Goal: Use online tool/utility: Utilize a website feature to perform a specific function

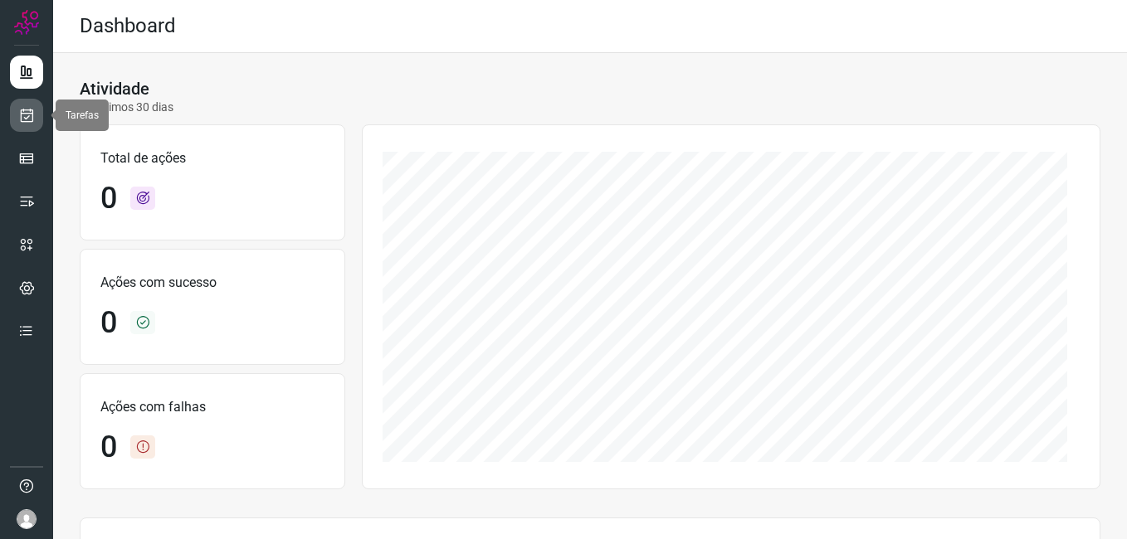
click at [38, 119] on link at bounding box center [26, 115] width 33 height 33
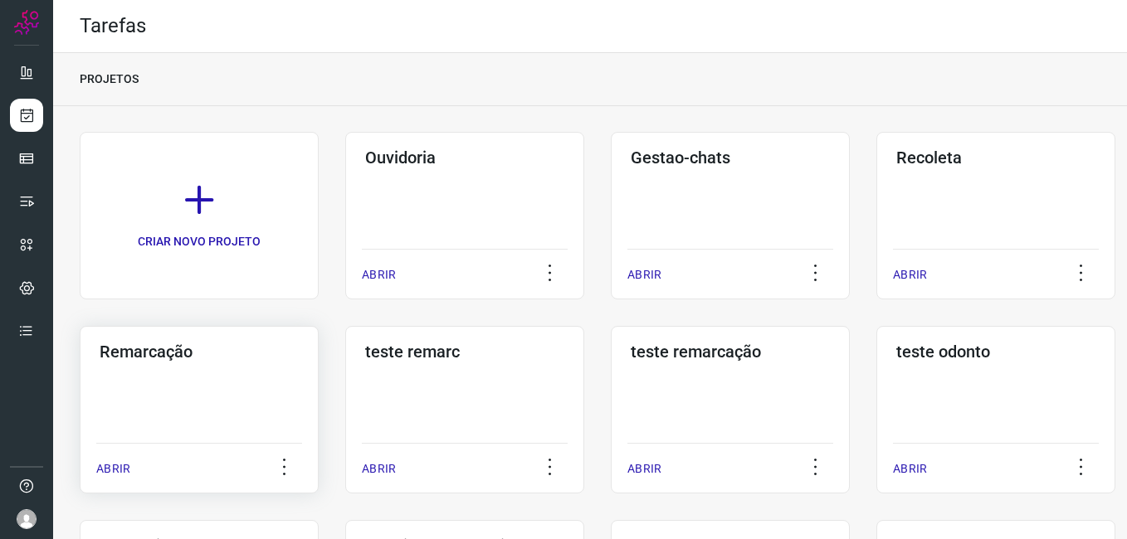
click at [186, 400] on div "Remarcação ABRIR" at bounding box center [199, 410] width 239 height 168
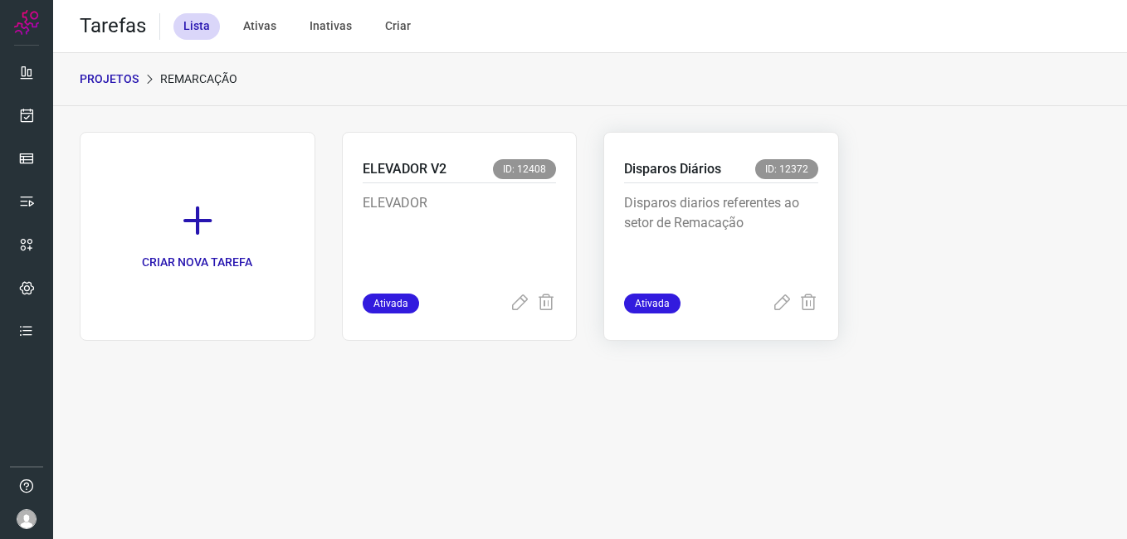
click at [704, 192] on div "Disparos diarios referentes ao setor de Remacação" at bounding box center [721, 238] width 194 height 110
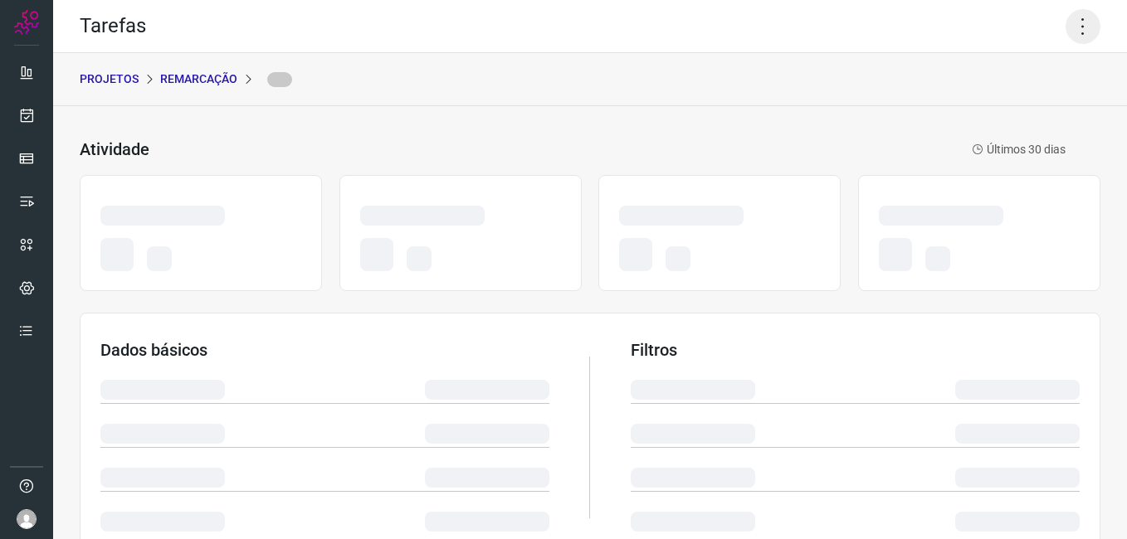
click at [1070, 20] on icon at bounding box center [1082, 26] width 35 height 35
click at [1069, 34] on icon at bounding box center [1082, 26] width 35 height 35
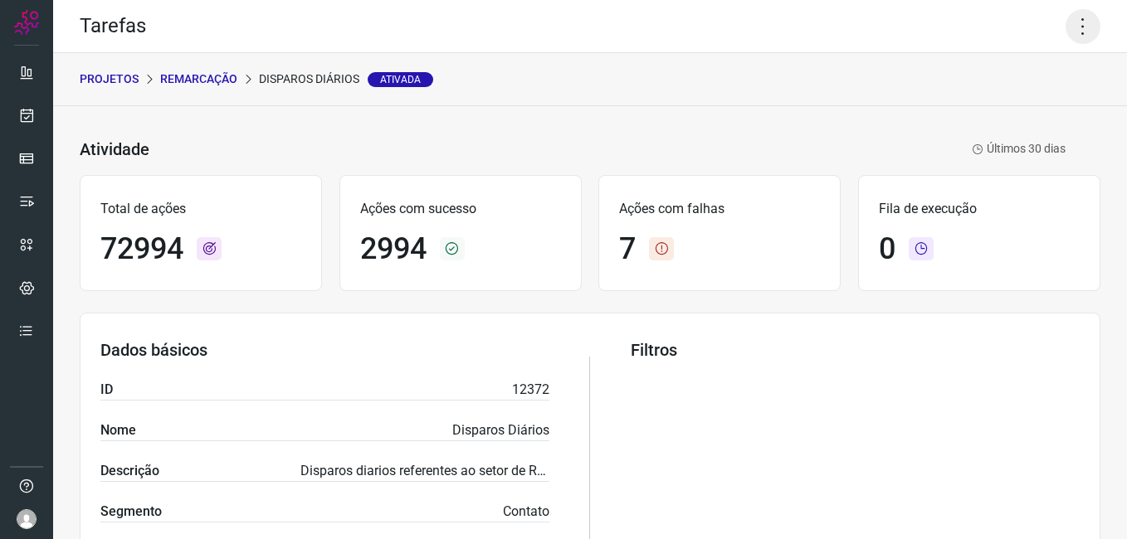
click at [1065, 38] on icon at bounding box center [1082, 26] width 35 height 35
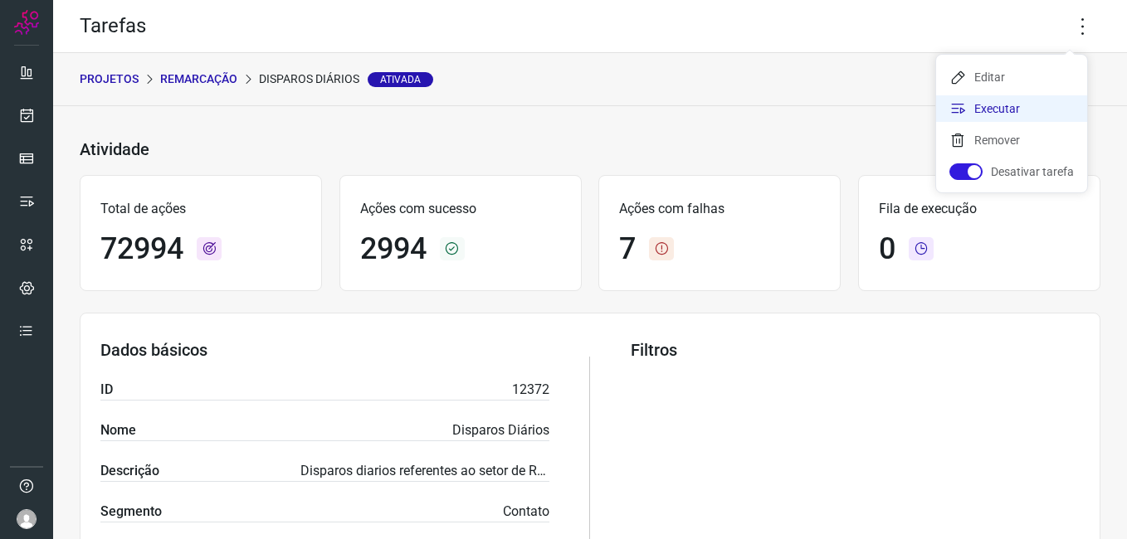
click at [991, 102] on li "Executar" at bounding box center [1011, 108] width 151 height 27
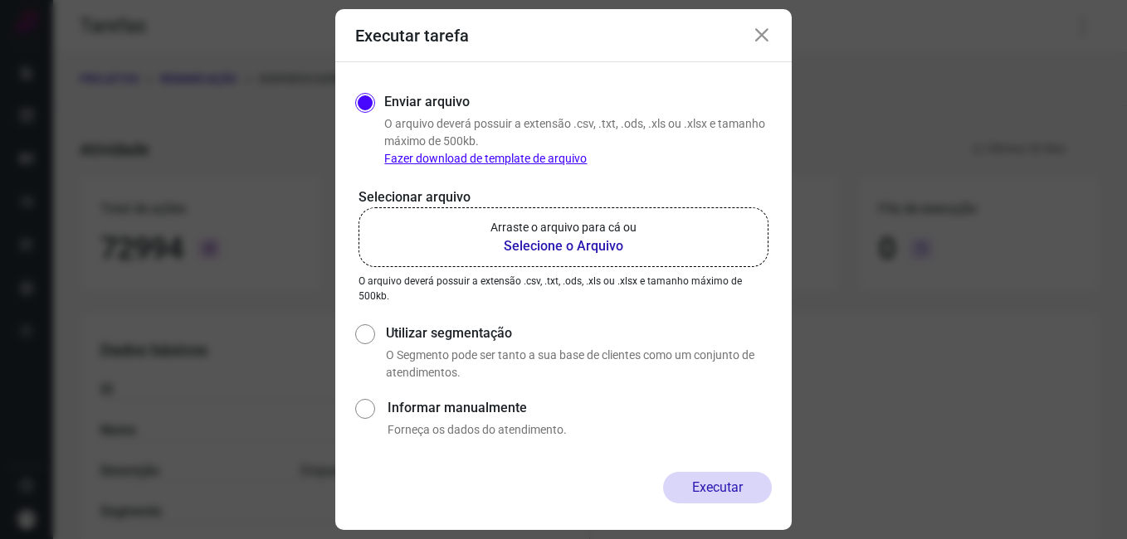
click at [549, 241] on b "Selecione o Arquivo" at bounding box center [563, 246] width 146 height 20
click at [0, 0] on input "Arraste o arquivo para cá ou Selecione o Arquivo" at bounding box center [0, 0] width 0 height 0
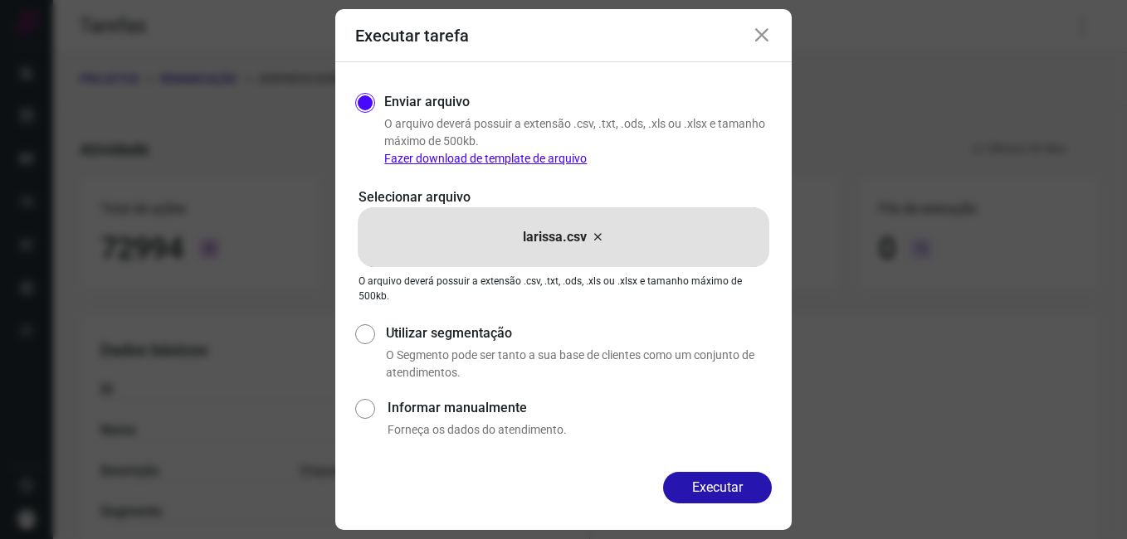
click at [697, 475] on button "Executar" at bounding box center [717, 488] width 109 height 32
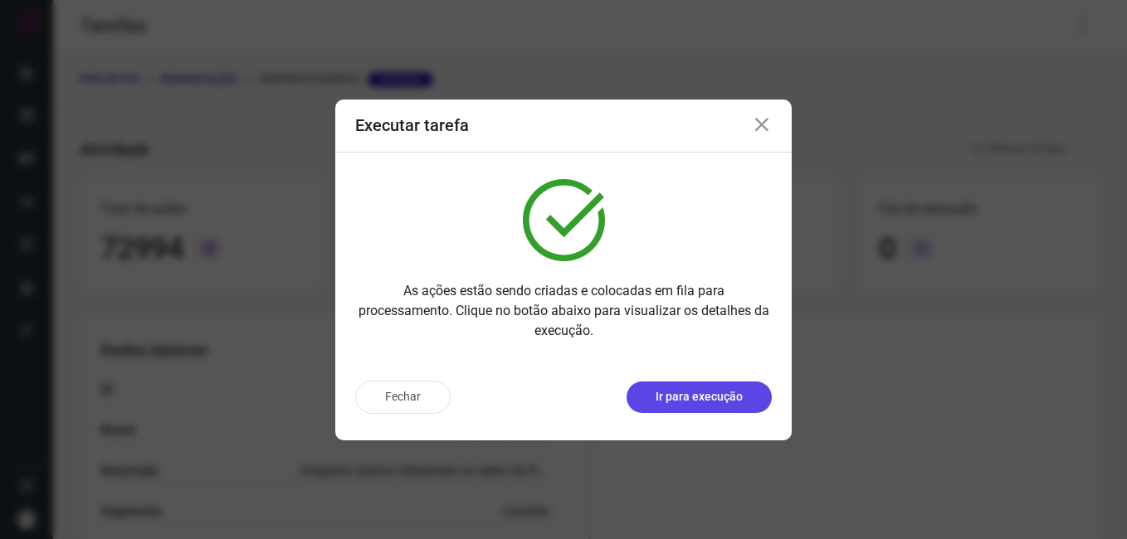
click at [726, 397] on p "Ir para execução" at bounding box center [698, 396] width 87 height 17
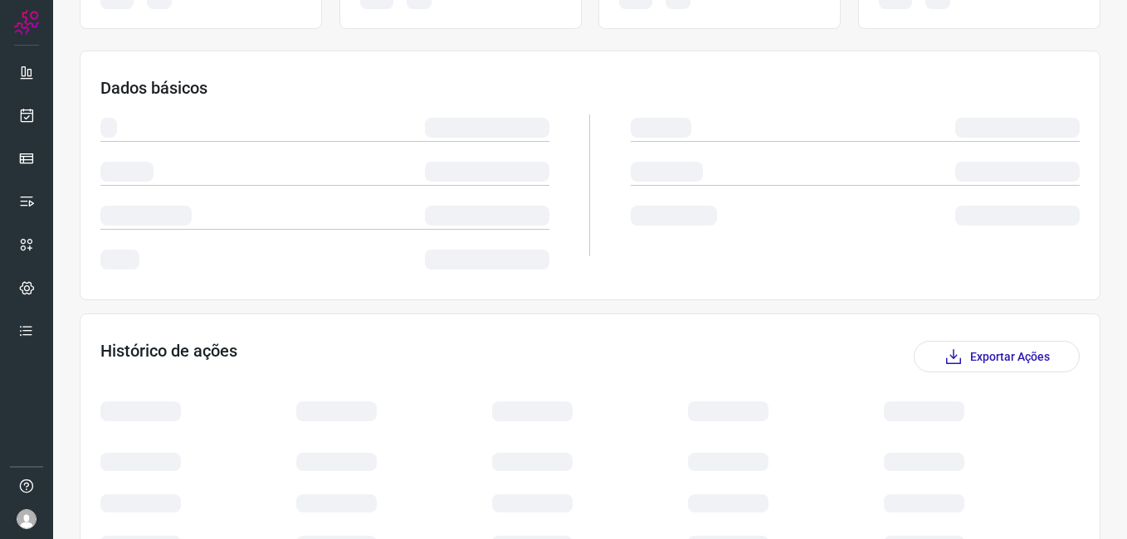
scroll to position [249, 0]
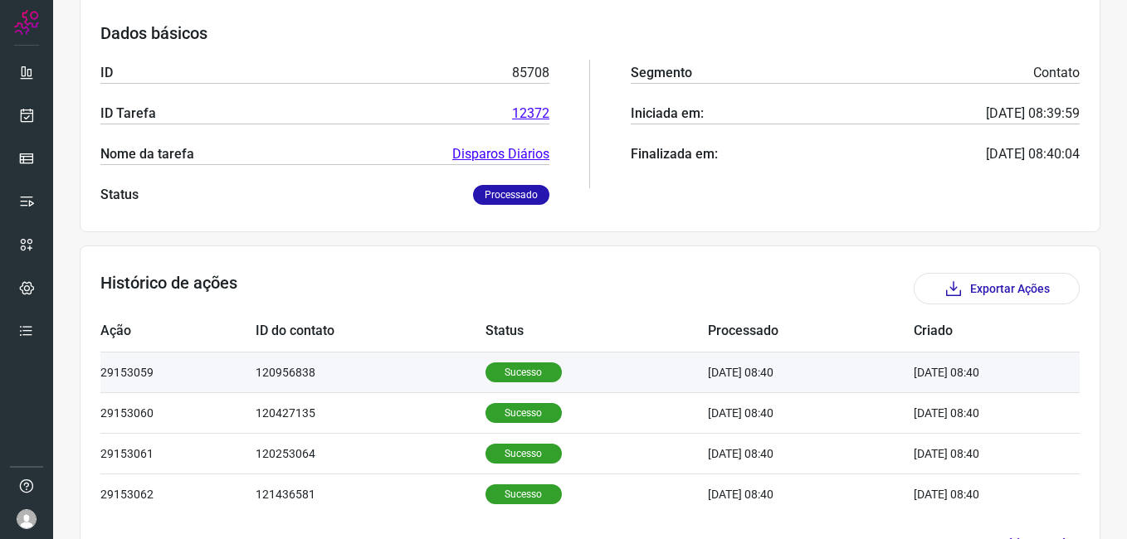
click at [513, 363] on p "Sucesso" at bounding box center [523, 373] width 76 height 20
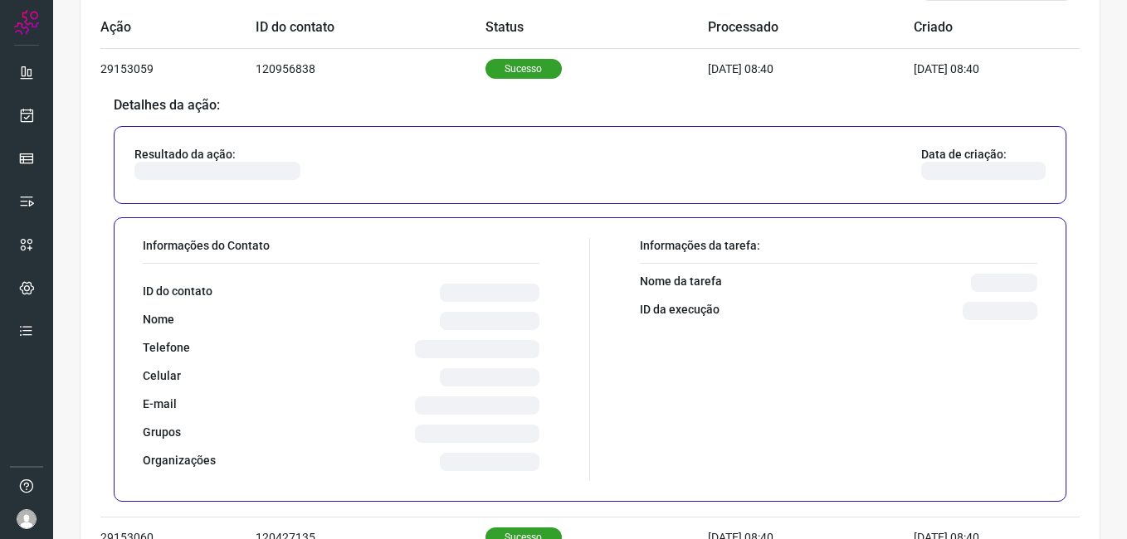
scroll to position [581, 0]
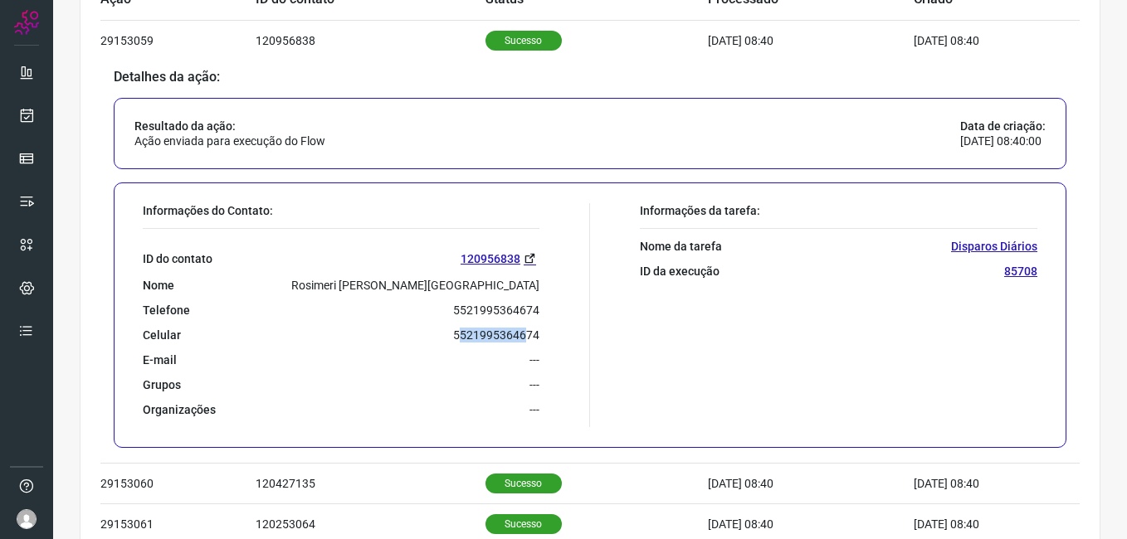
drag, startPoint x: 452, startPoint y: 338, endPoint x: 519, endPoint y: 331, distance: 66.8
click at [519, 331] on p "5521995364674" at bounding box center [496, 335] width 86 height 15
click at [524, 331] on p "5521995364674" at bounding box center [496, 335] width 86 height 15
drag, startPoint x: 450, startPoint y: 334, endPoint x: 538, endPoint y: 336, distance: 88.0
click at [538, 336] on div "Informações do Contato: ID do contato 120956838 Nome Rosimeri F. P. Azevedo Tel…" at bounding box center [361, 315] width 455 height 224
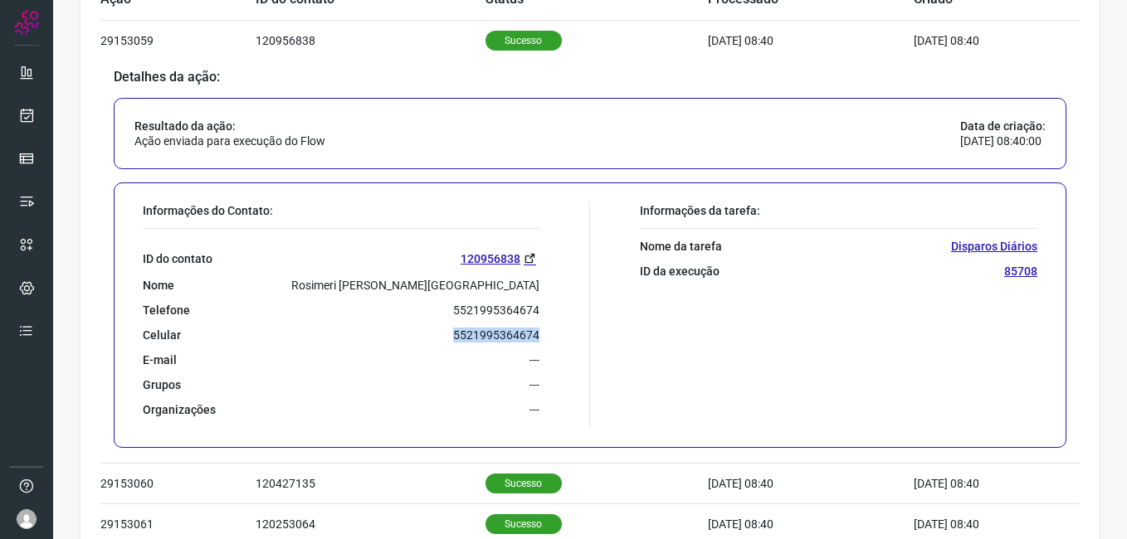
drag, startPoint x: 538, startPoint y: 336, endPoint x: 519, endPoint y: 338, distance: 20.0
drag, startPoint x: 519, startPoint y: 338, endPoint x: 423, endPoint y: 261, distance: 122.7
click at [423, 261] on div "ID do contato 120956838" at bounding box center [341, 258] width 397 height 19
click at [12, 113] on link at bounding box center [26, 115] width 33 height 33
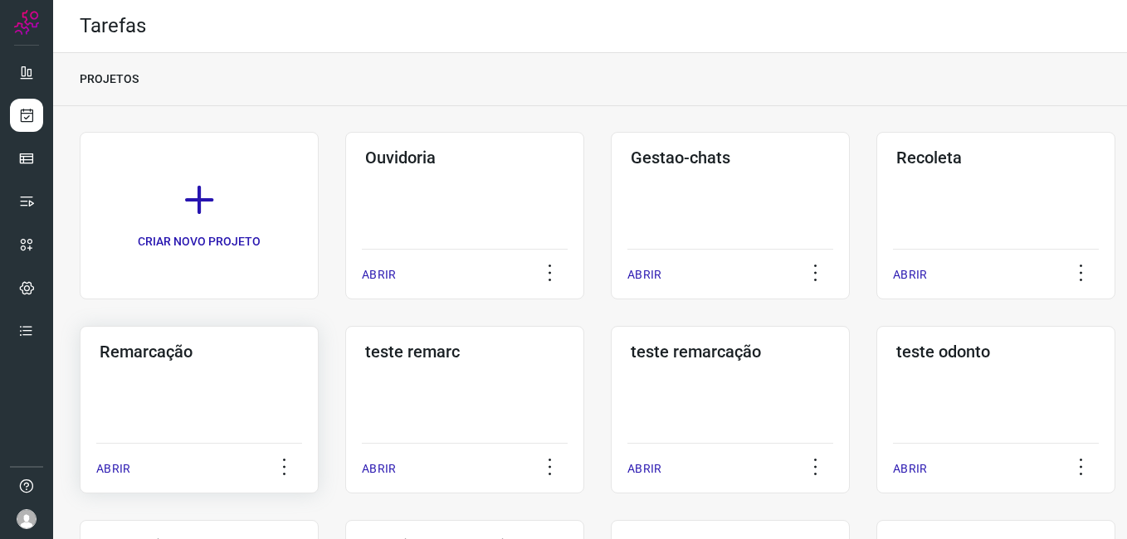
click at [209, 384] on div "Remarcação ABRIR" at bounding box center [199, 410] width 239 height 168
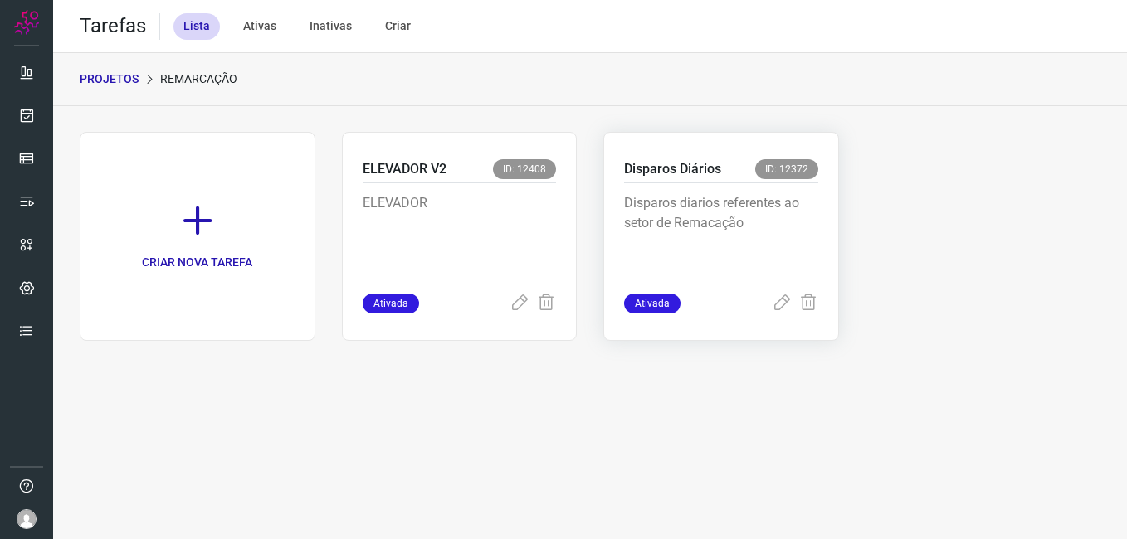
click at [712, 175] on p "Disparos Diários" at bounding box center [672, 169] width 97 height 20
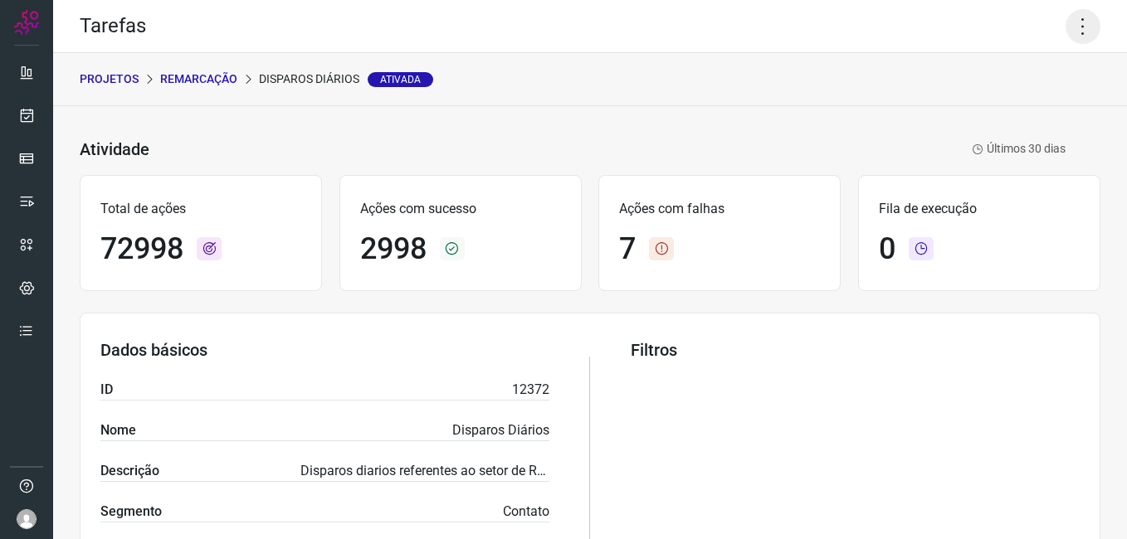
click at [1070, 22] on icon at bounding box center [1082, 26] width 35 height 35
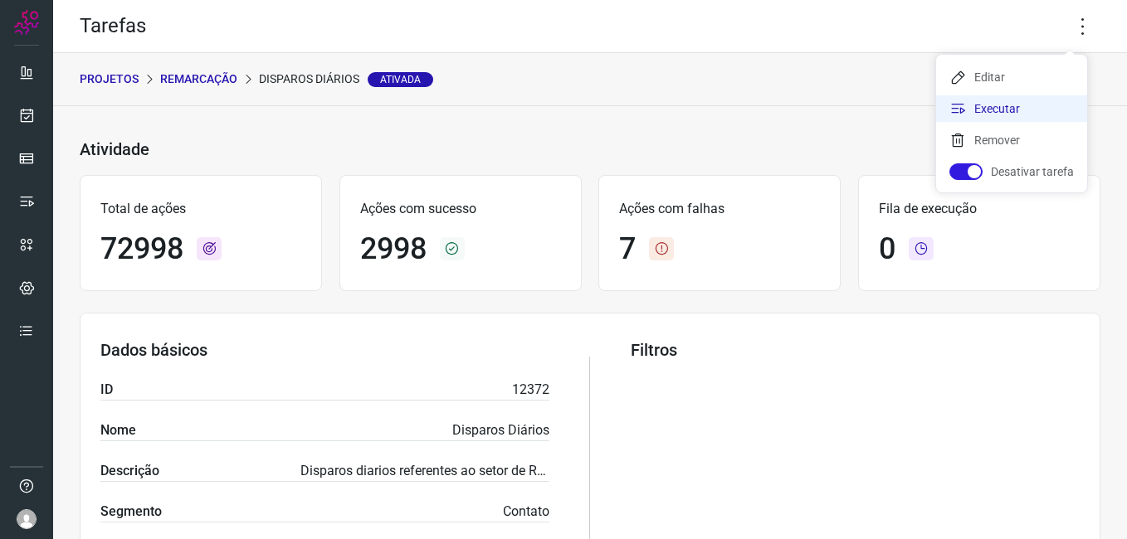
click at [1012, 117] on li "Executar" at bounding box center [1011, 108] width 151 height 27
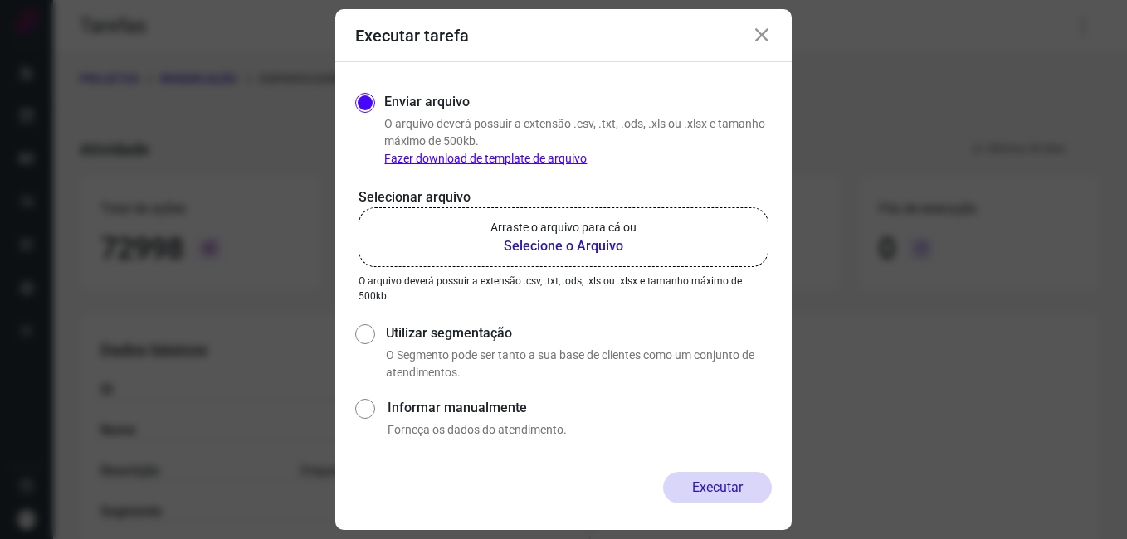
click at [557, 256] on label "Arraste o arquivo para cá ou Selecione o Arquivo" at bounding box center [563, 237] width 410 height 60
click at [0, 0] on input "Arraste o arquivo para cá ou Selecione o Arquivo" at bounding box center [0, 0] width 0 height 0
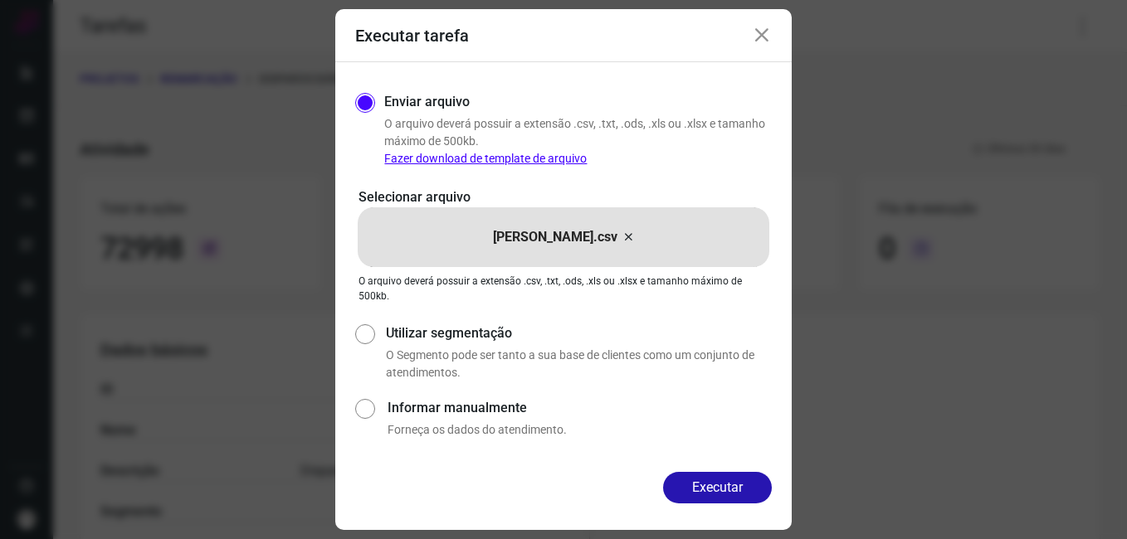
click at [704, 479] on button "Executar" at bounding box center [717, 488] width 109 height 32
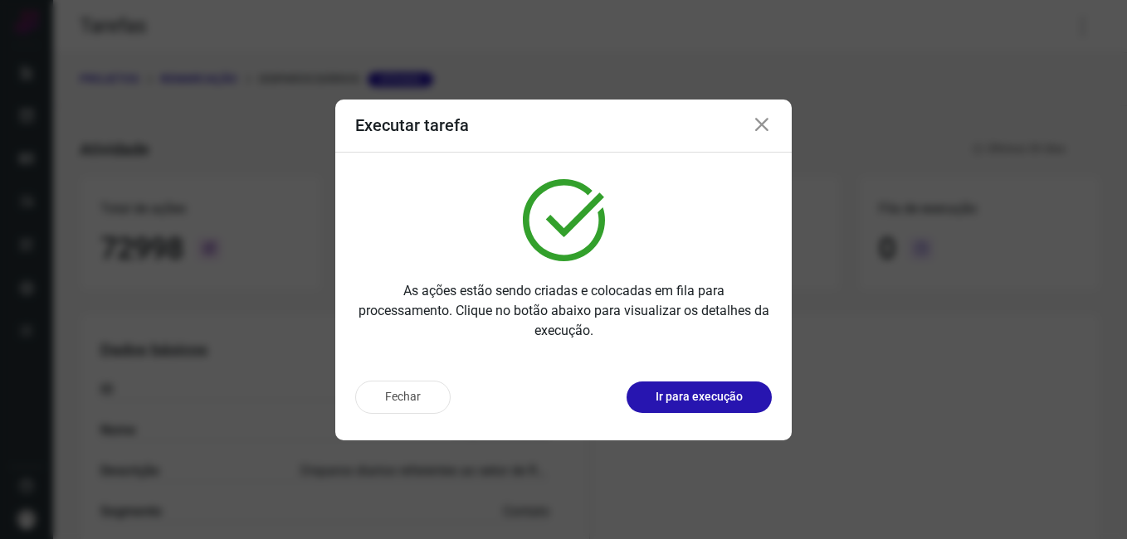
click at [701, 398] on p "Ir para execução" at bounding box center [698, 396] width 87 height 17
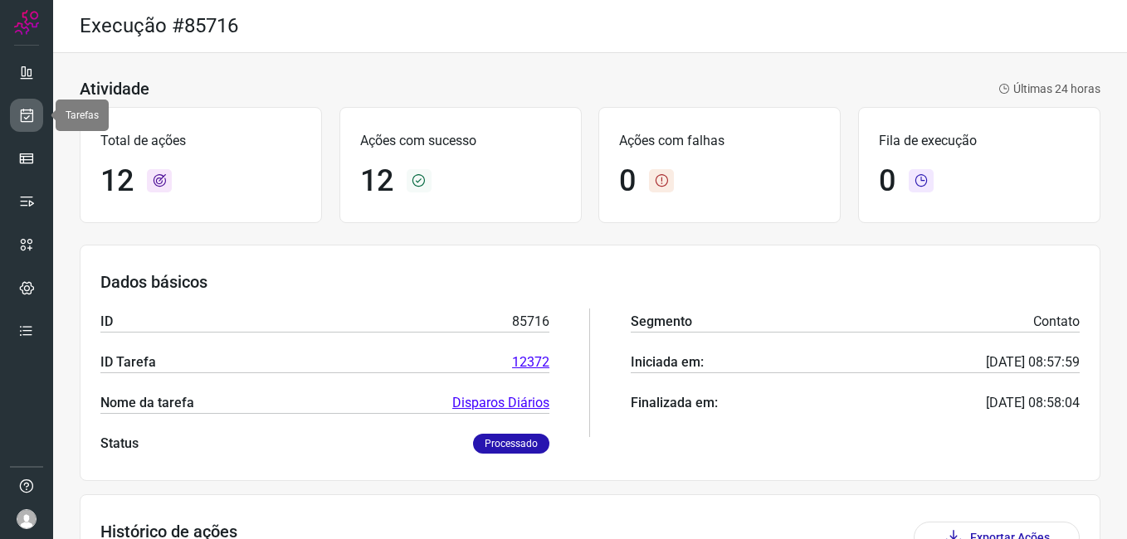
click at [22, 111] on icon at bounding box center [26, 115] width 17 height 17
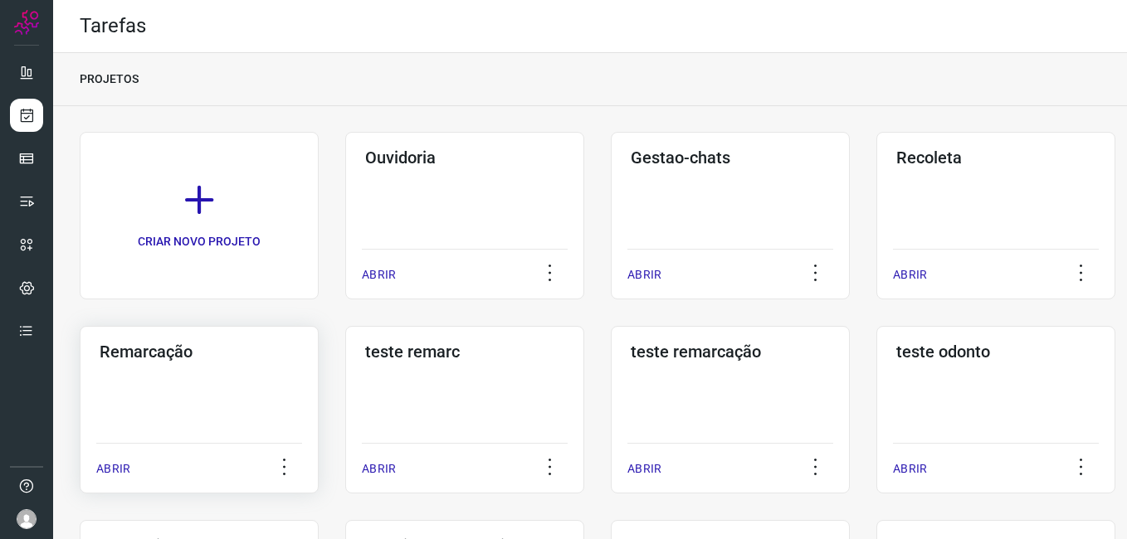
click at [211, 387] on div "Remarcação ABRIR" at bounding box center [199, 410] width 239 height 168
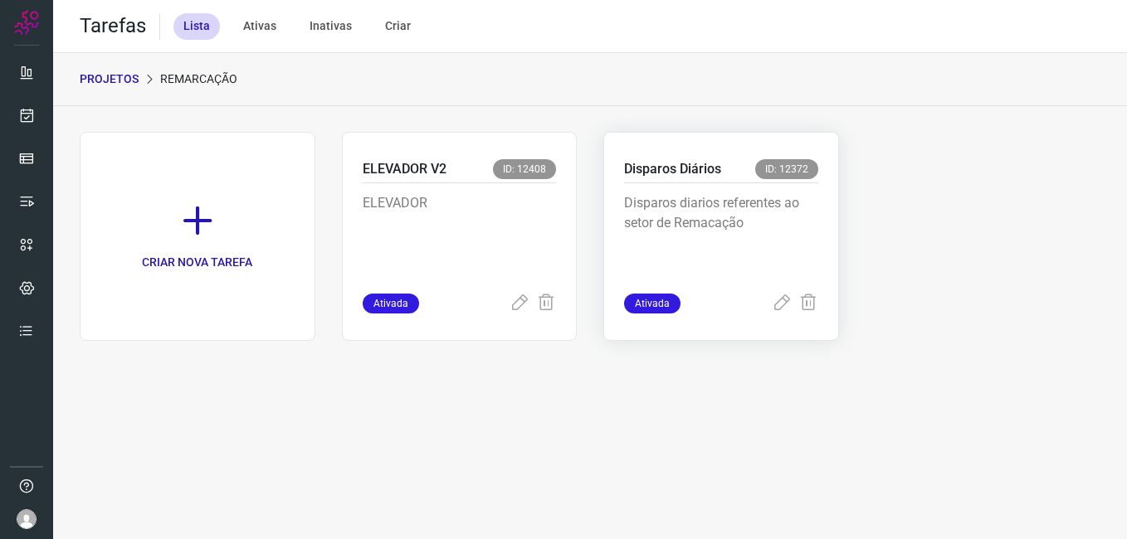
click at [741, 204] on p "Disparos diarios referentes ao setor de Remacação" at bounding box center [721, 234] width 194 height 83
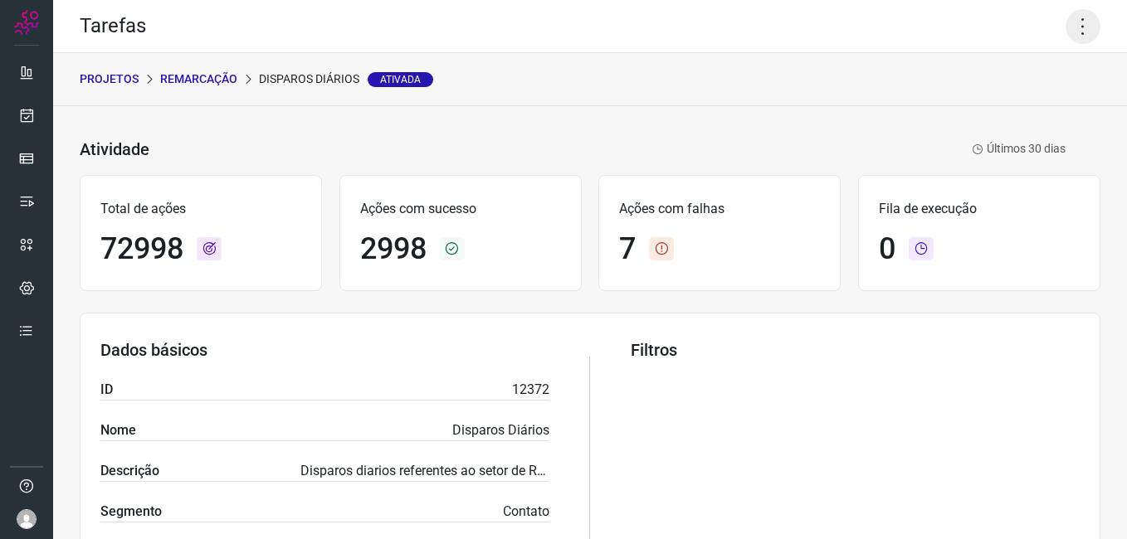
click at [1074, 32] on icon at bounding box center [1082, 26] width 35 height 35
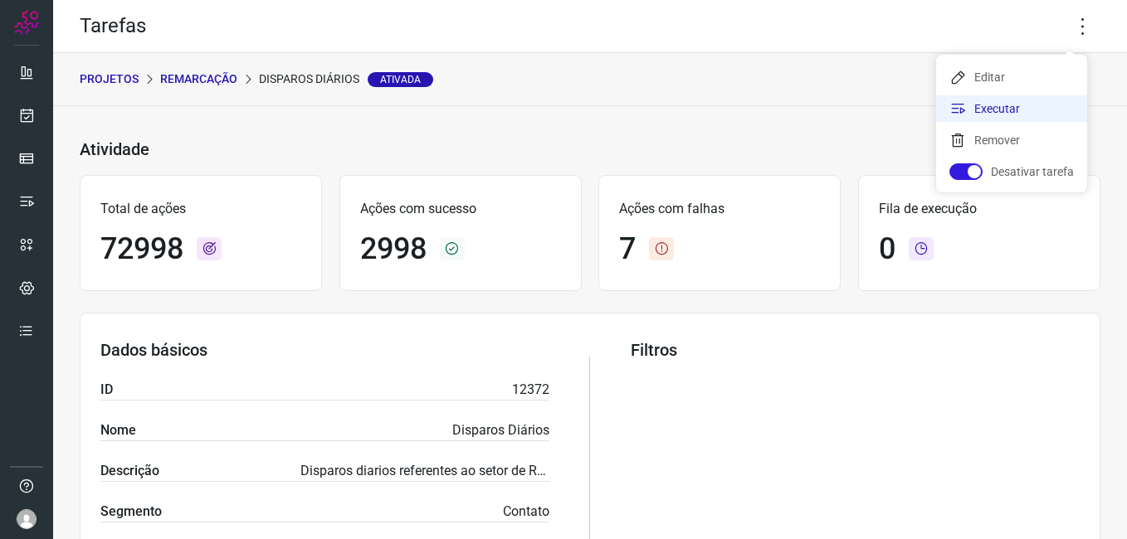
click at [1013, 115] on li "Executar" at bounding box center [1011, 108] width 151 height 27
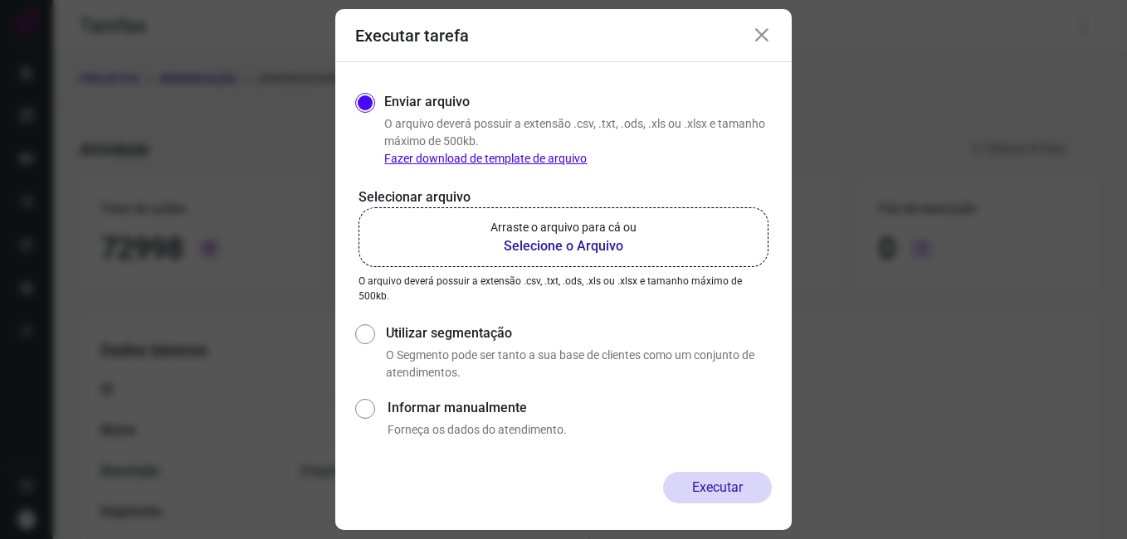
click at [567, 249] on b "Selecione o Arquivo" at bounding box center [563, 246] width 146 height 20
click at [0, 0] on input "Arraste o arquivo para cá ou Selecione o Arquivo" at bounding box center [0, 0] width 0 height 0
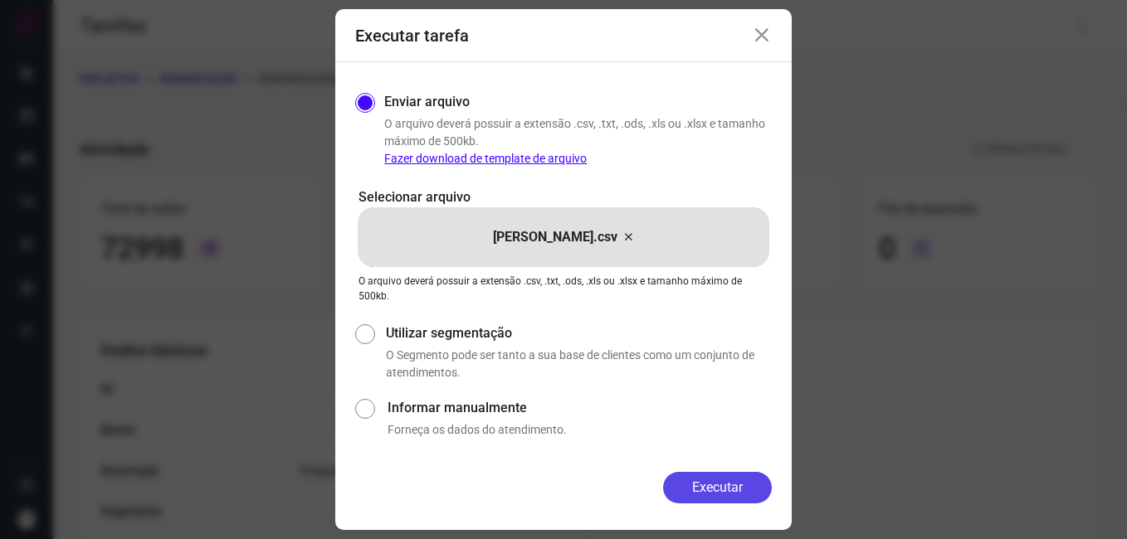
click at [728, 496] on button "Executar" at bounding box center [717, 488] width 109 height 32
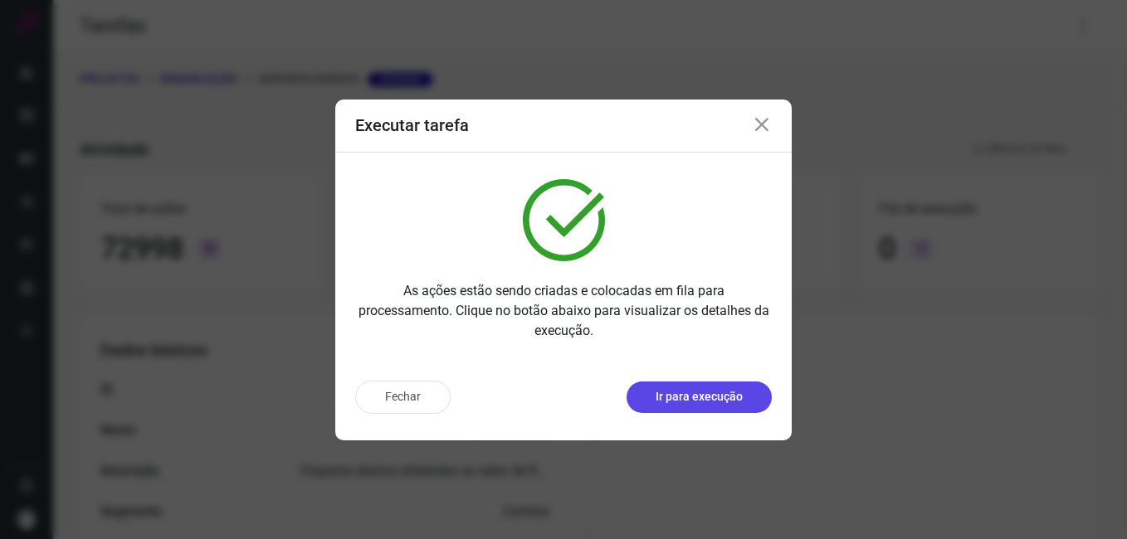
click at [678, 390] on p "Ir para execução" at bounding box center [698, 396] width 87 height 17
